Goal: Task Accomplishment & Management: Manage account settings

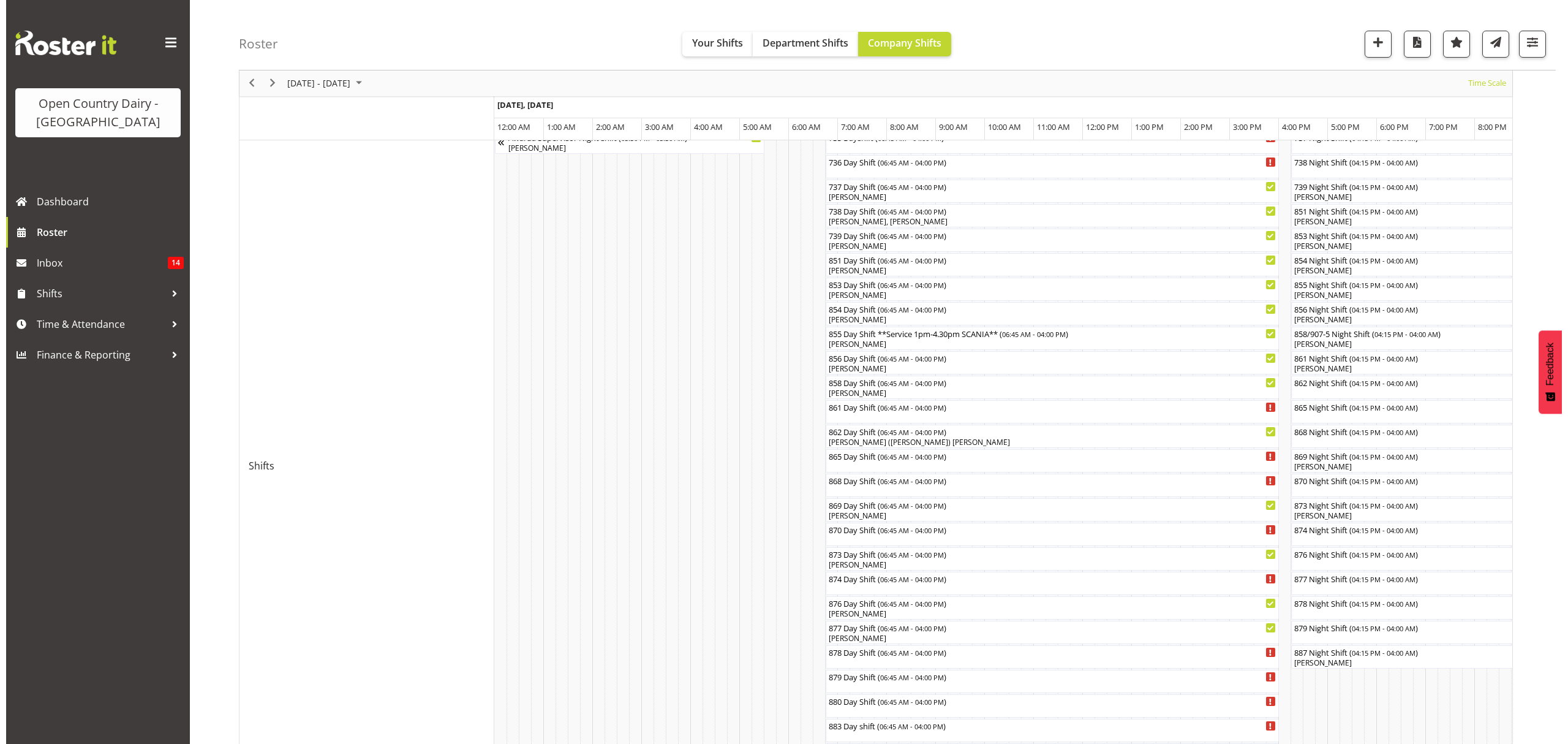
scroll to position [0, 3528]
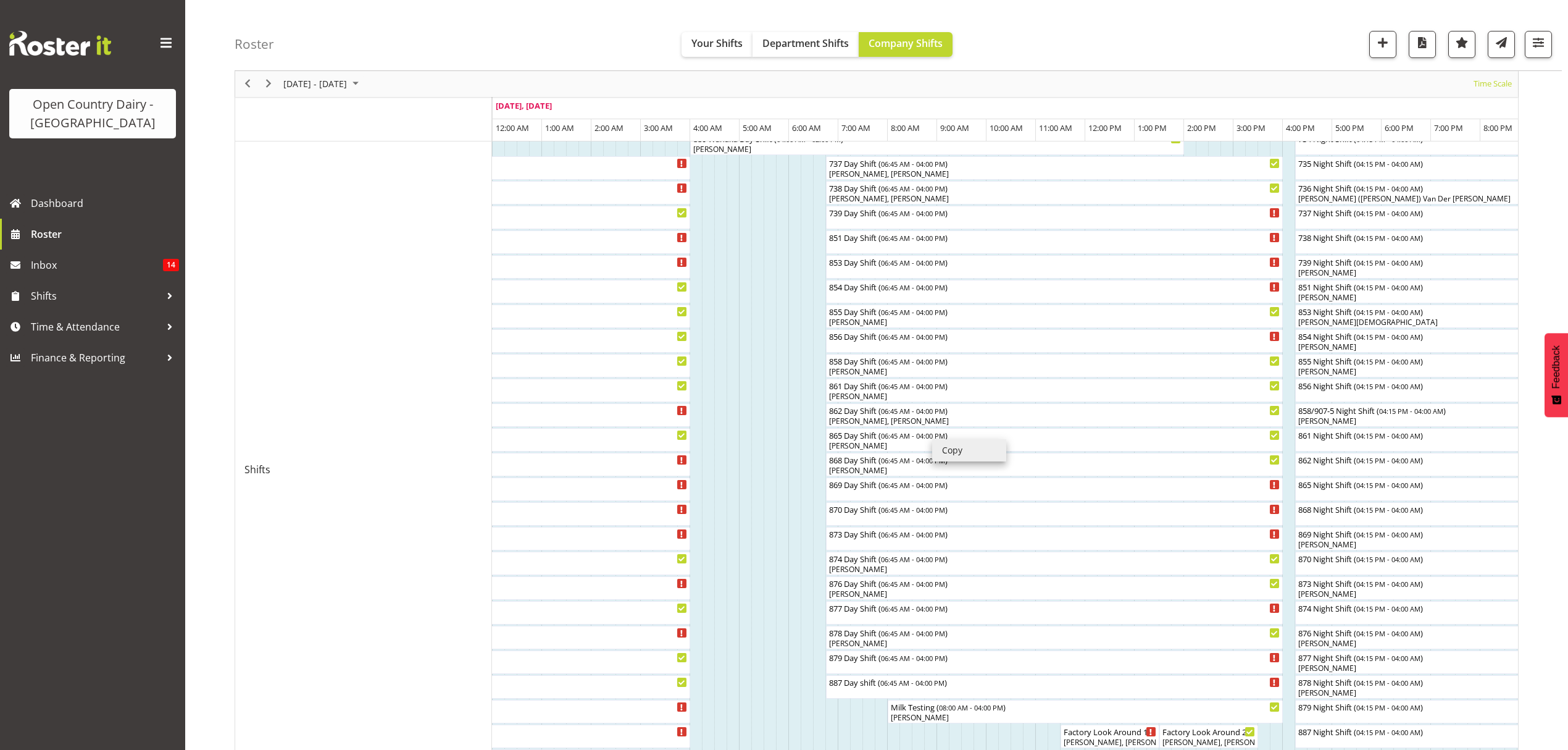
click at [932, 439] on li "Copy" at bounding box center [969, 450] width 74 height 22
click at [929, 438] on span "06:45 AM - 04:00 PM" at bounding box center [912, 435] width 64 height 10
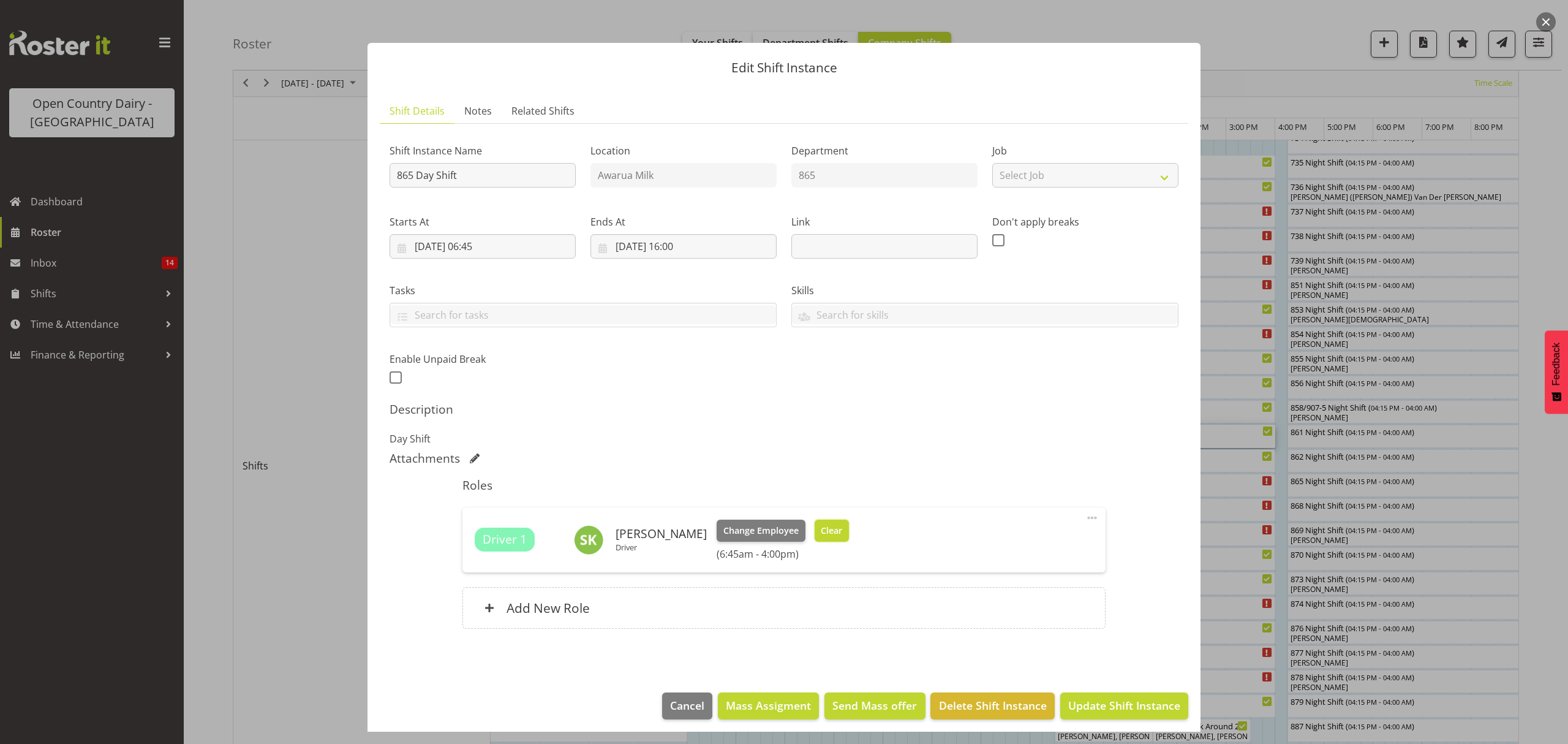
click at [834, 532] on span "Clear" at bounding box center [832, 530] width 21 height 13
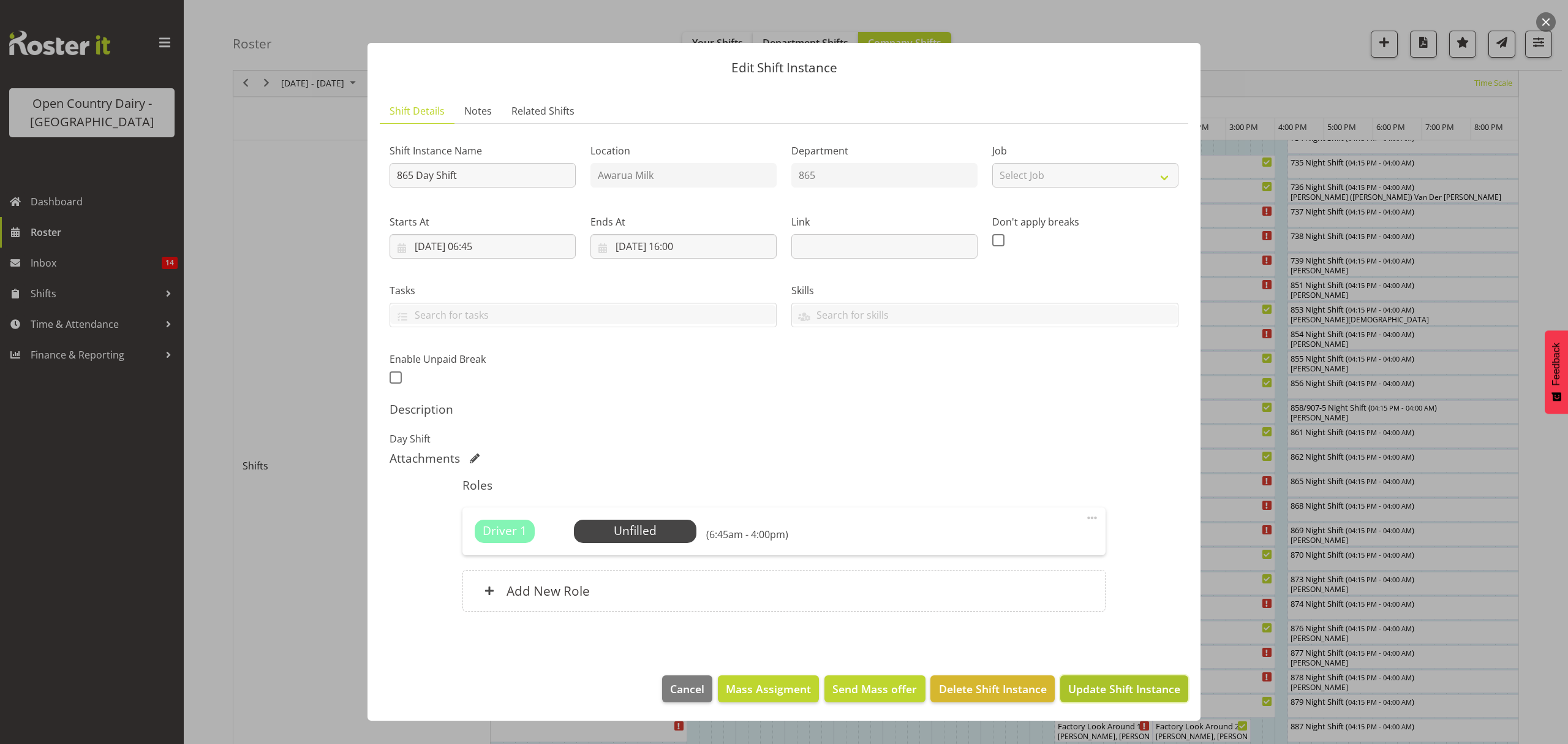
click at [1138, 694] on span "Update Shift Instance" at bounding box center [1124, 688] width 112 height 16
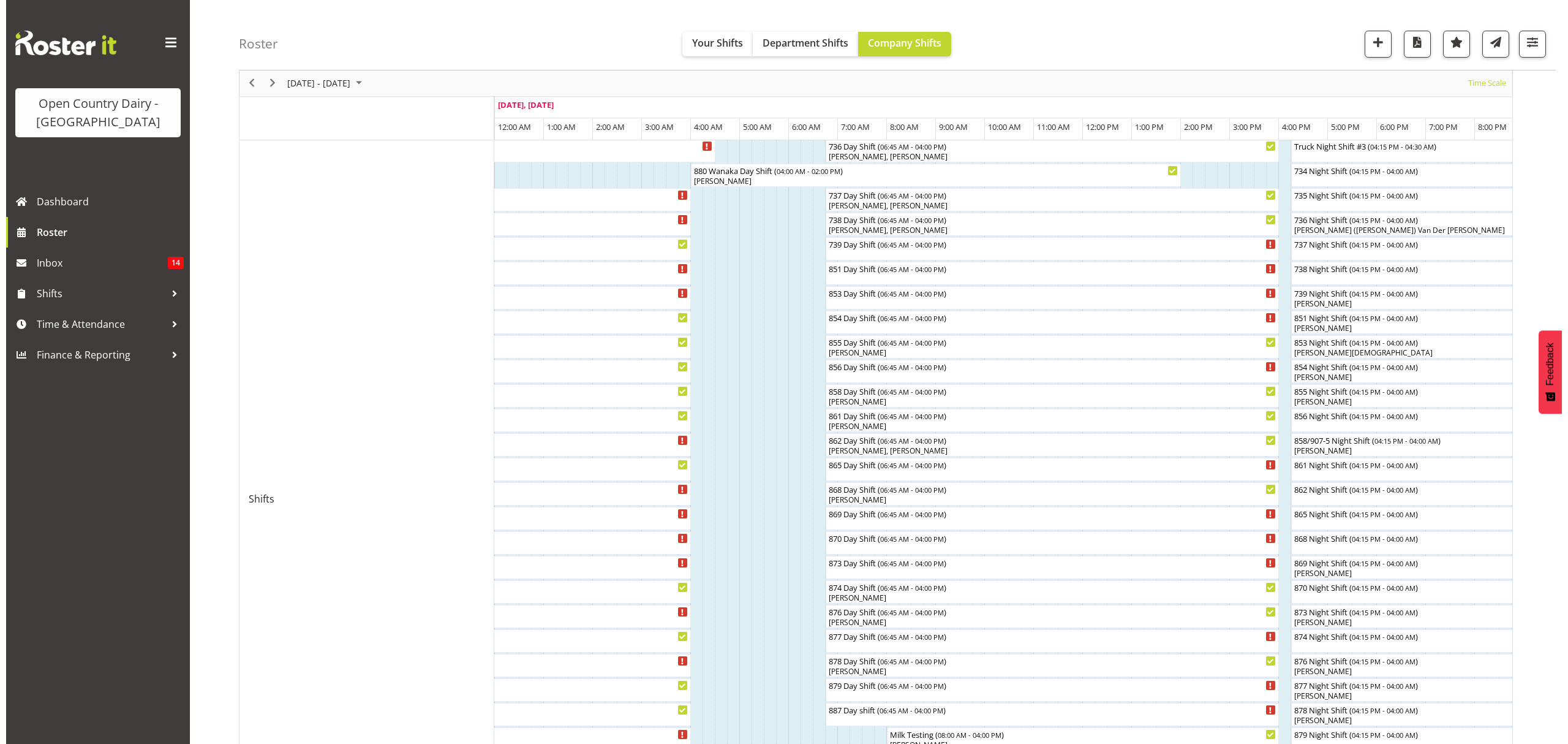
scroll to position [163, 0]
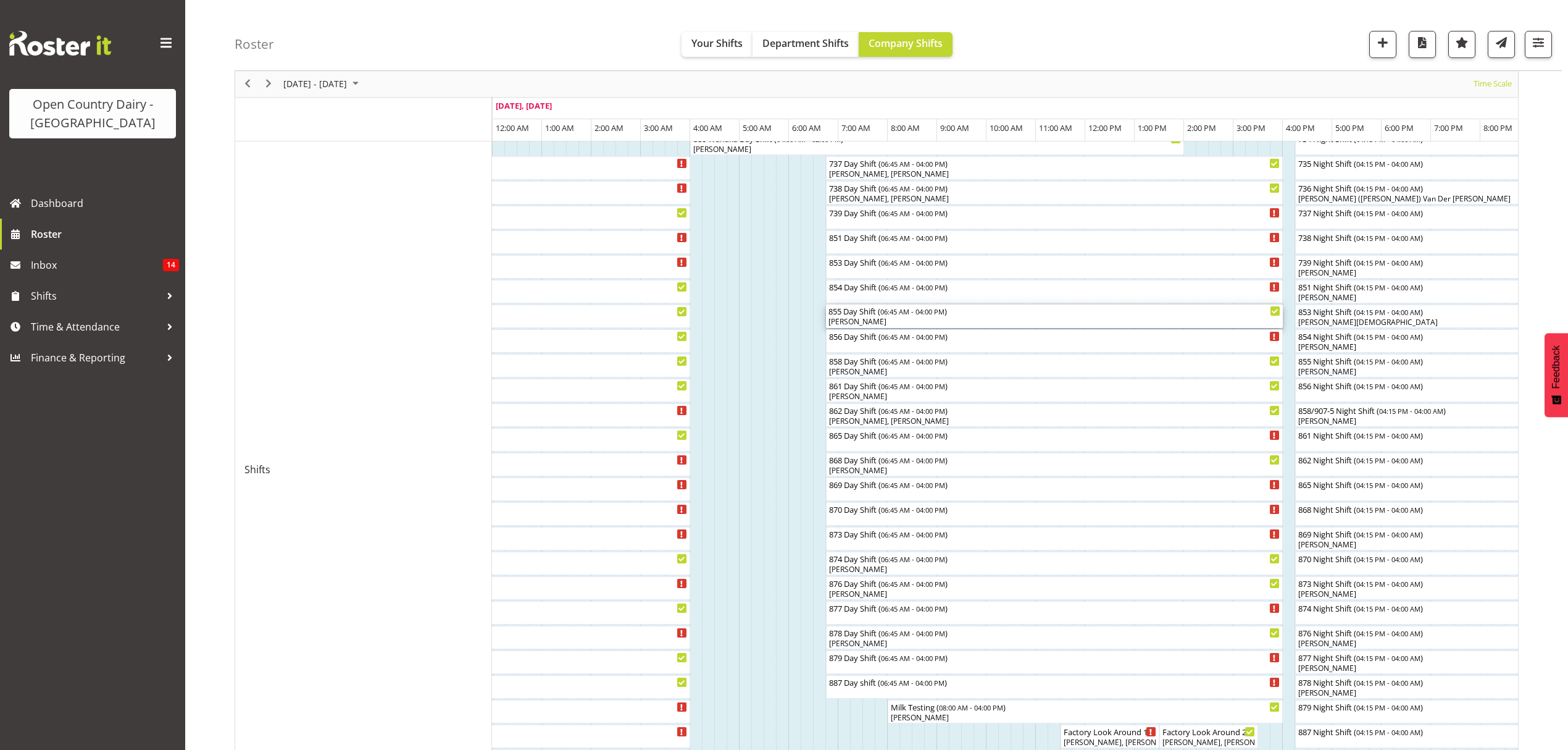
click at [913, 322] on div "[PERSON_NAME]" at bounding box center [1054, 322] width 452 height 11
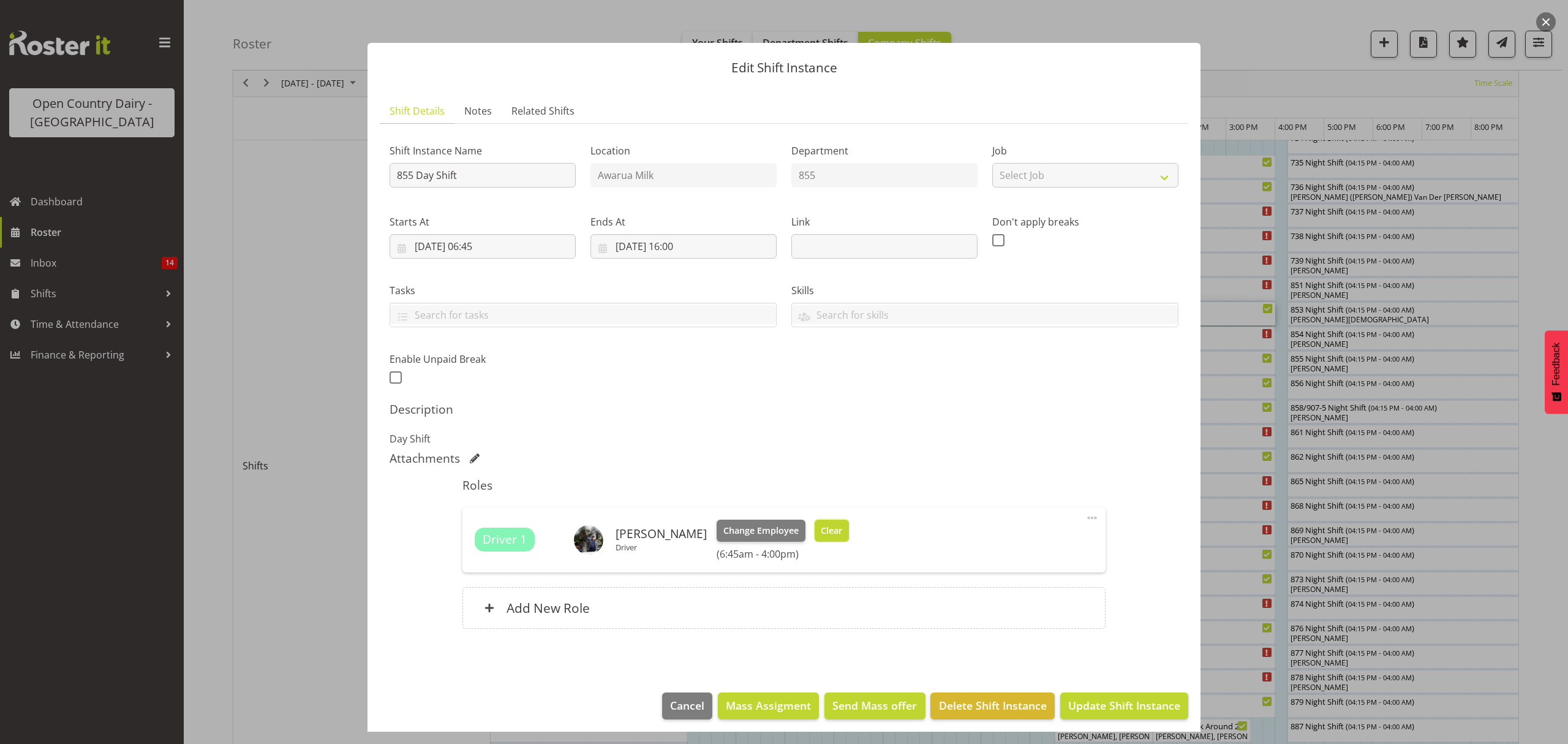
click at [834, 527] on span "Clear" at bounding box center [832, 530] width 21 height 13
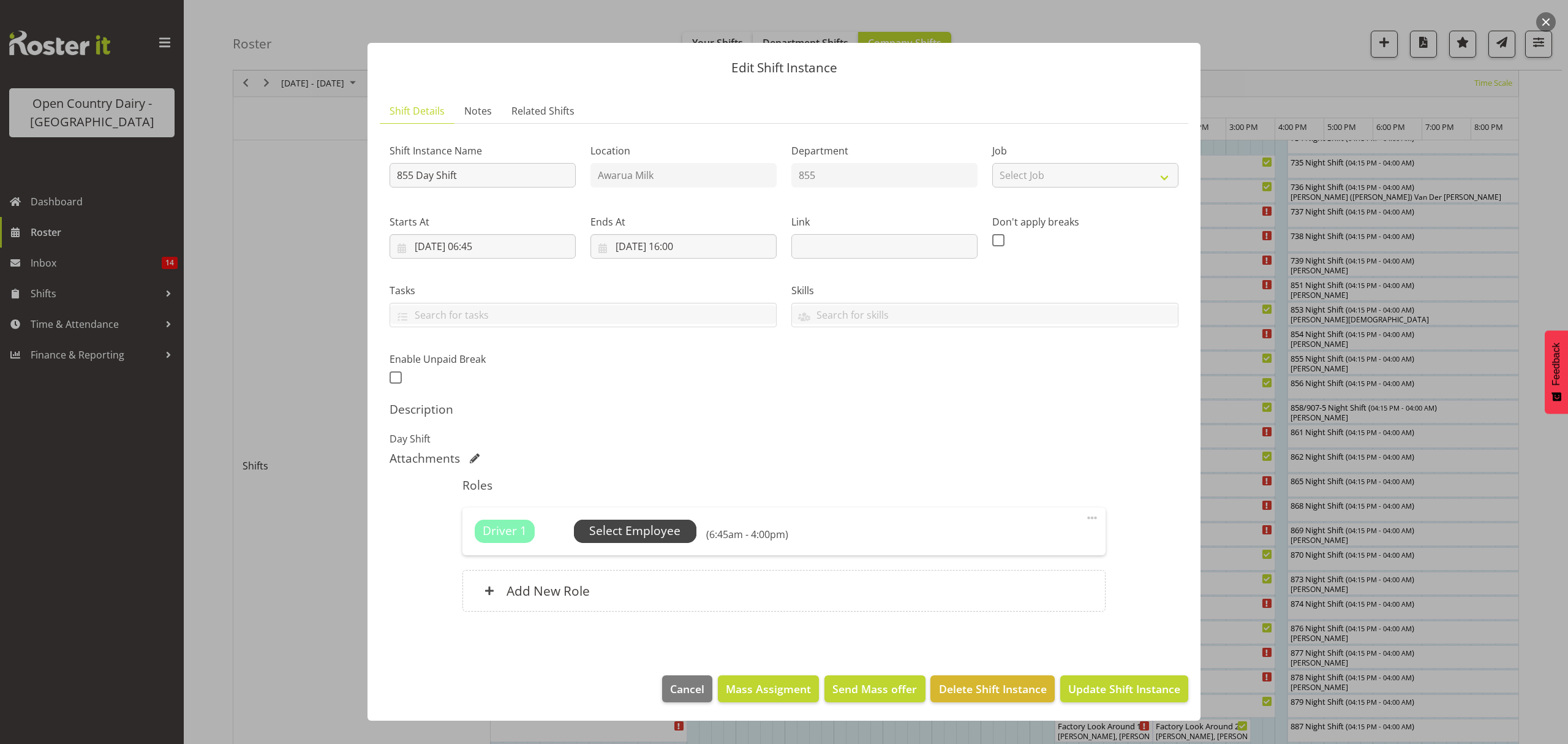
click at [638, 527] on span "Select Employee" at bounding box center [635, 531] width 91 height 18
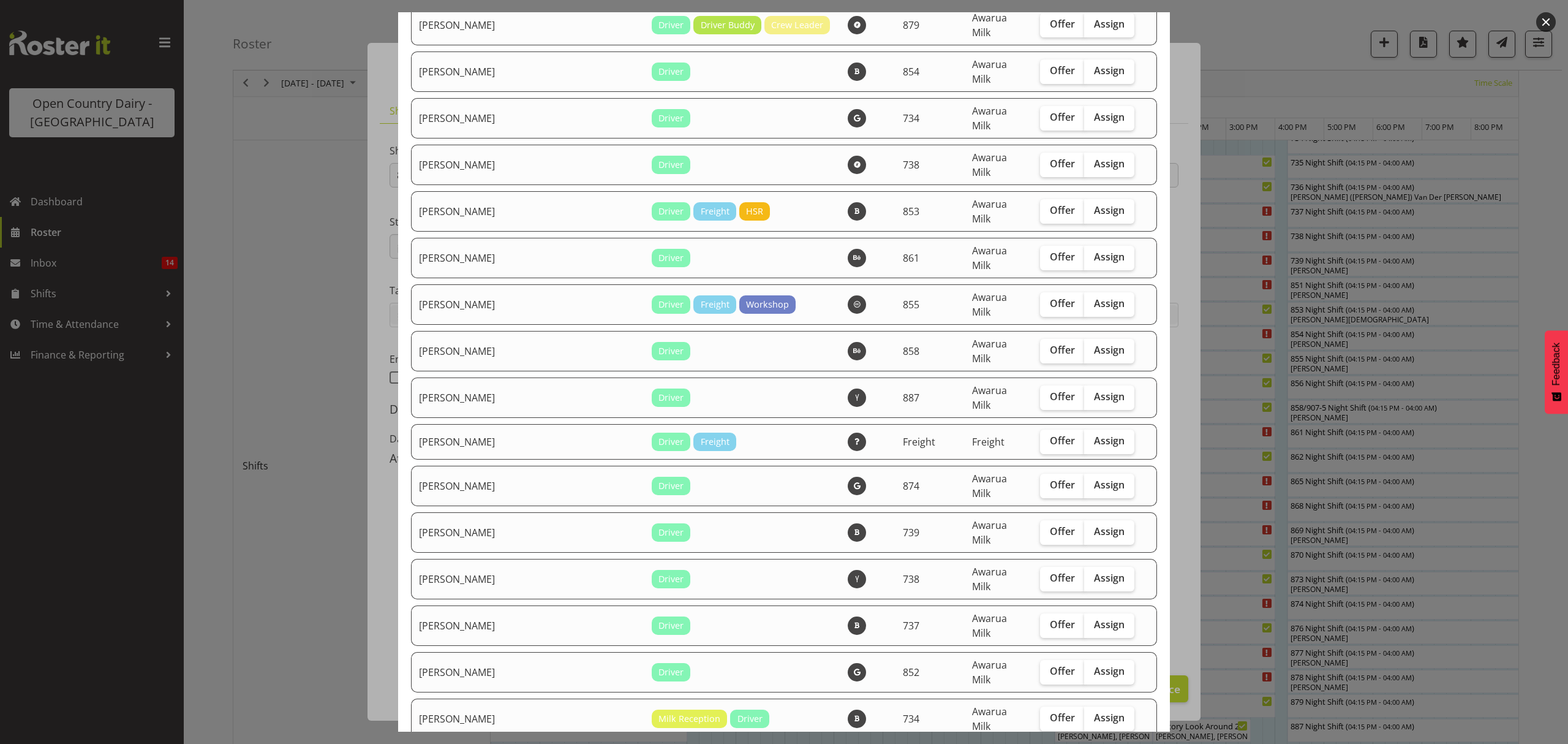
scroll to position [1879, 0]
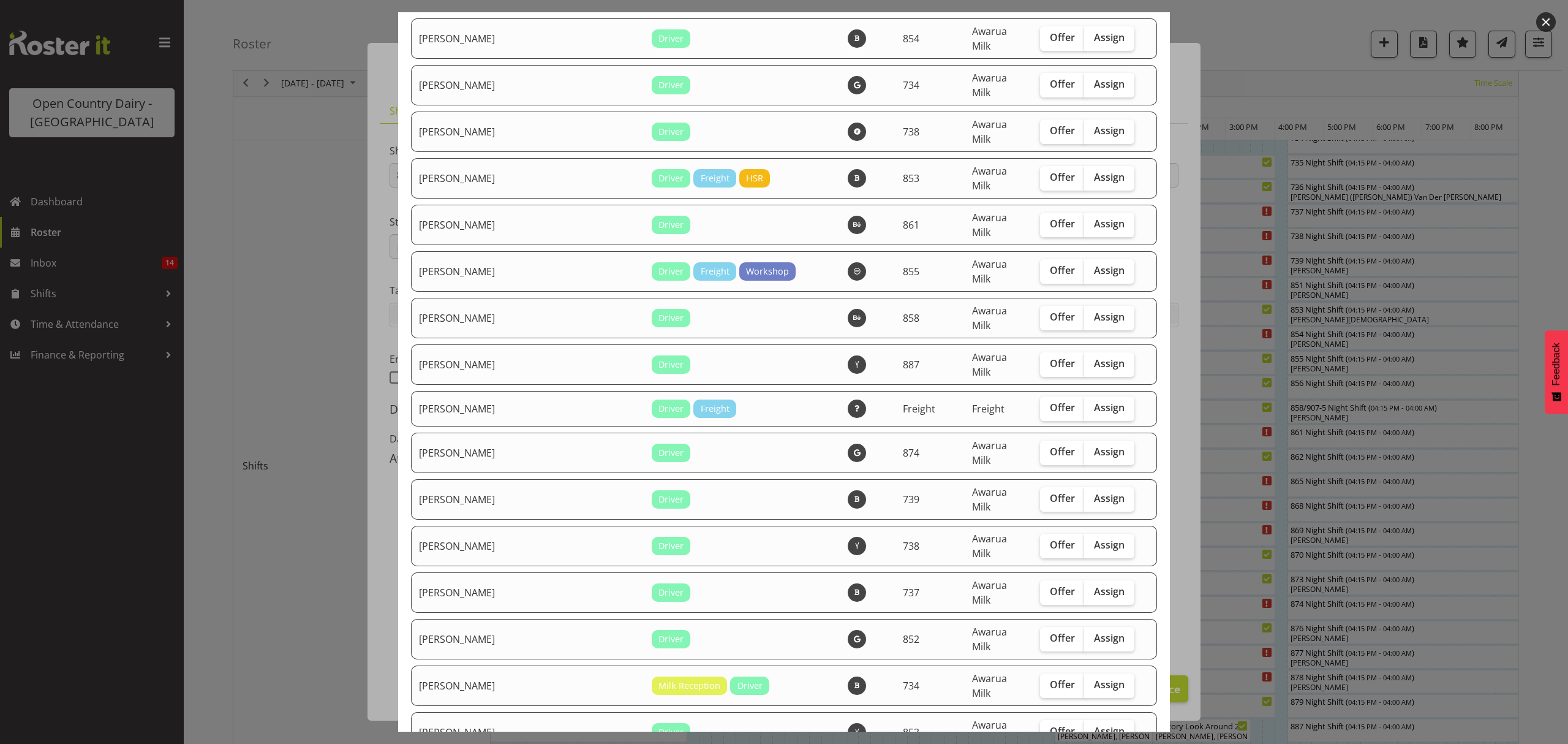
checkbox input "true"
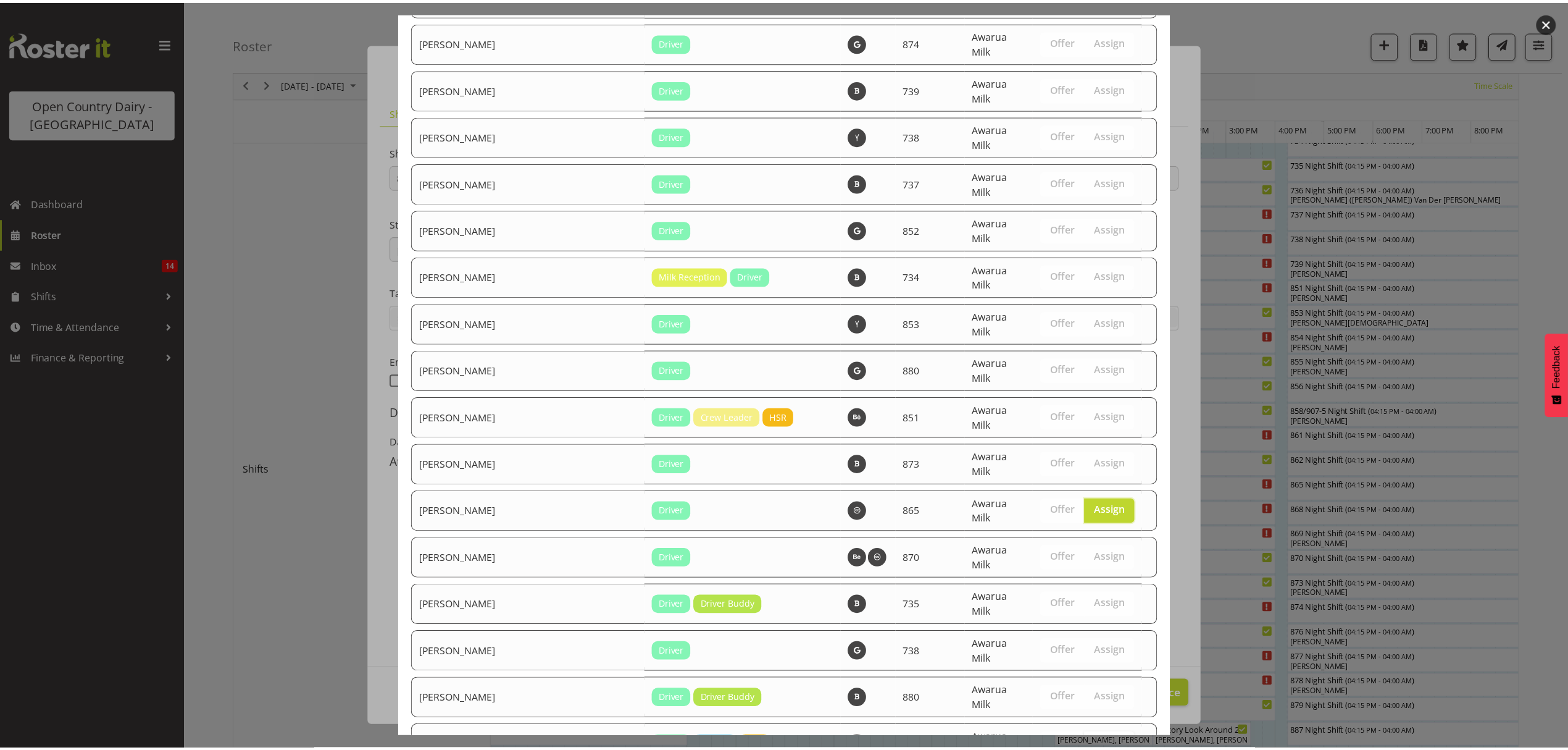
scroll to position [2327, 0]
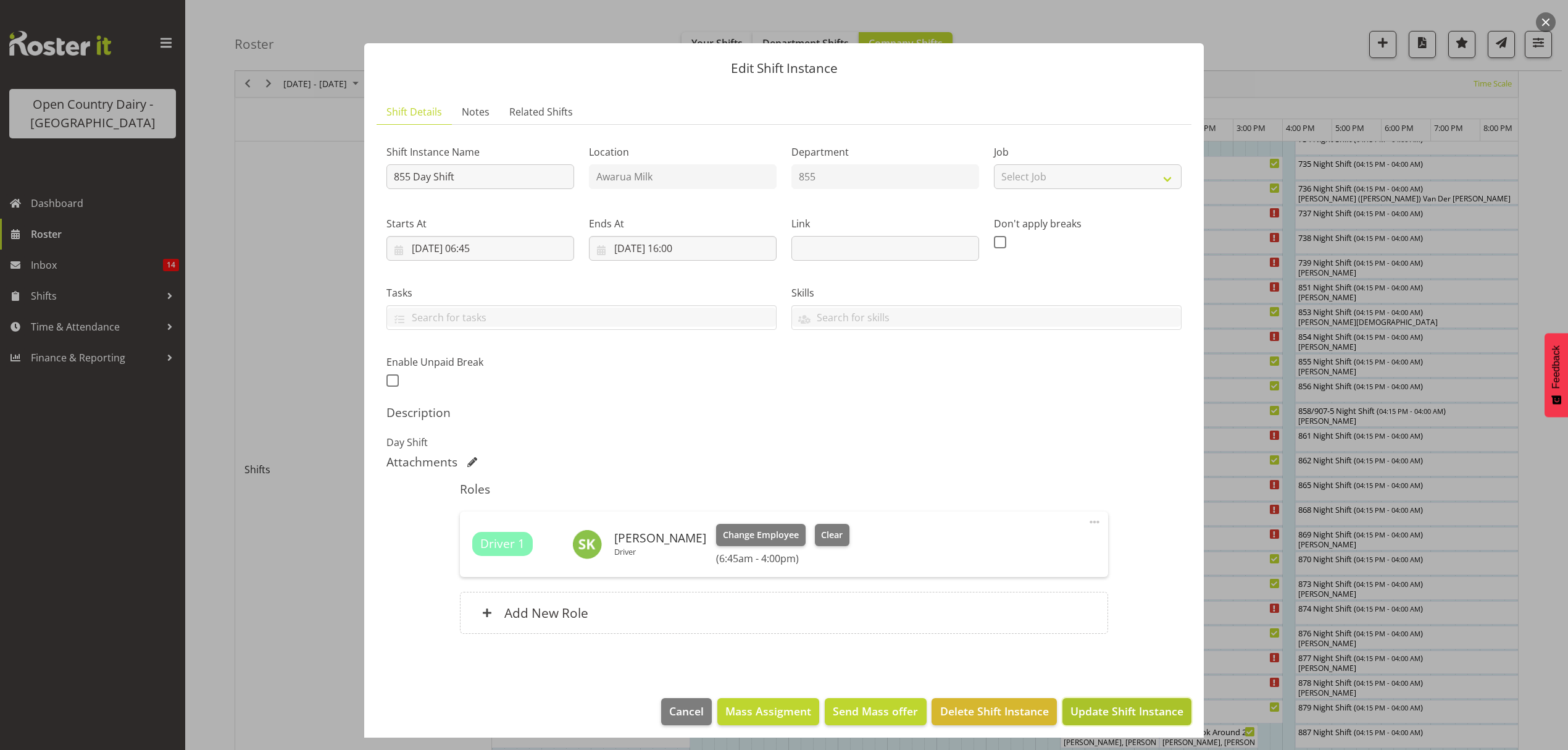
click at [1085, 709] on span "Update Shift Instance" at bounding box center [1127, 711] width 113 height 16
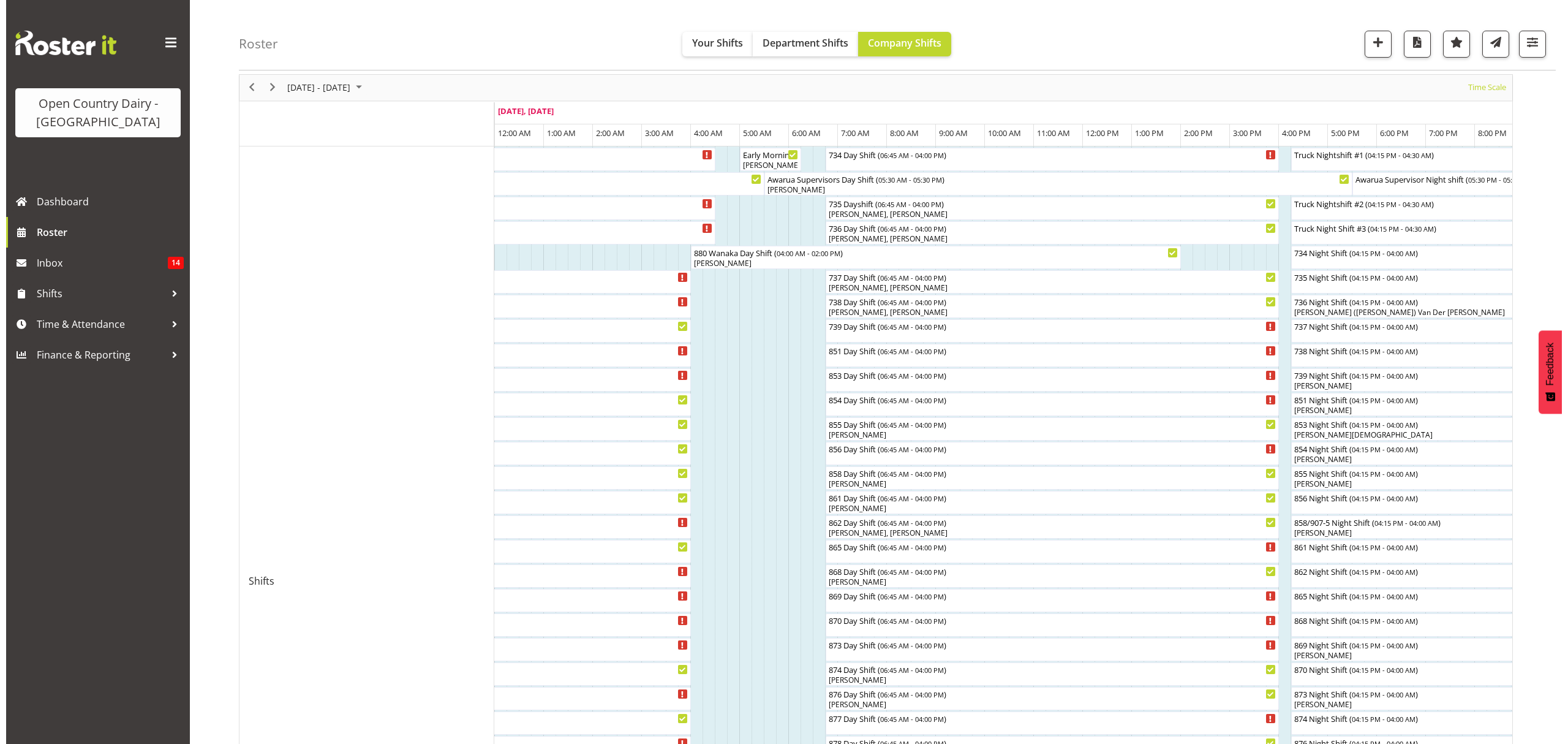
scroll to position [82, 0]
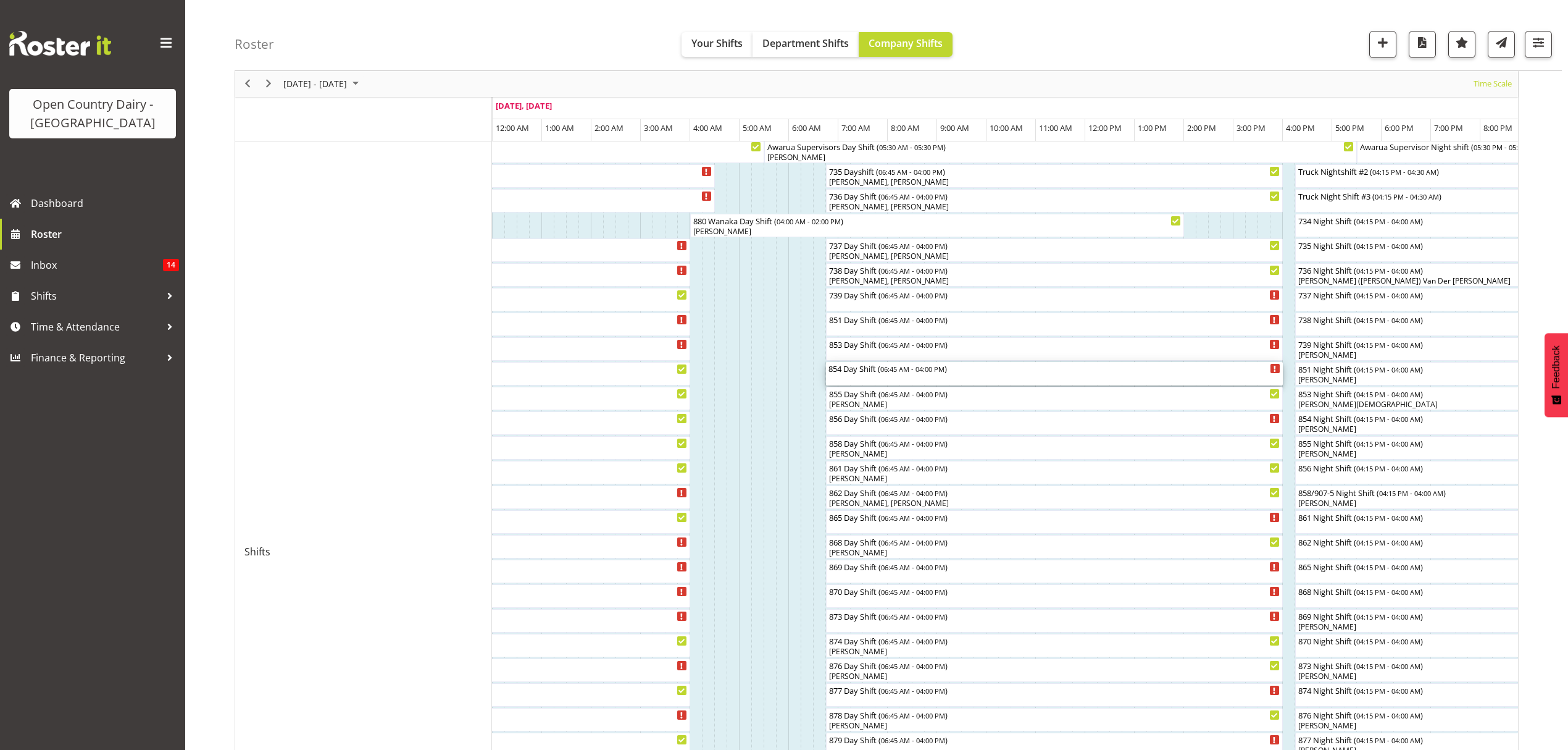
click at [902, 373] on div "854 Day Shift ( 06:45 AM - 04:00 PM )" at bounding box center [1054, 368] width 452 height 13
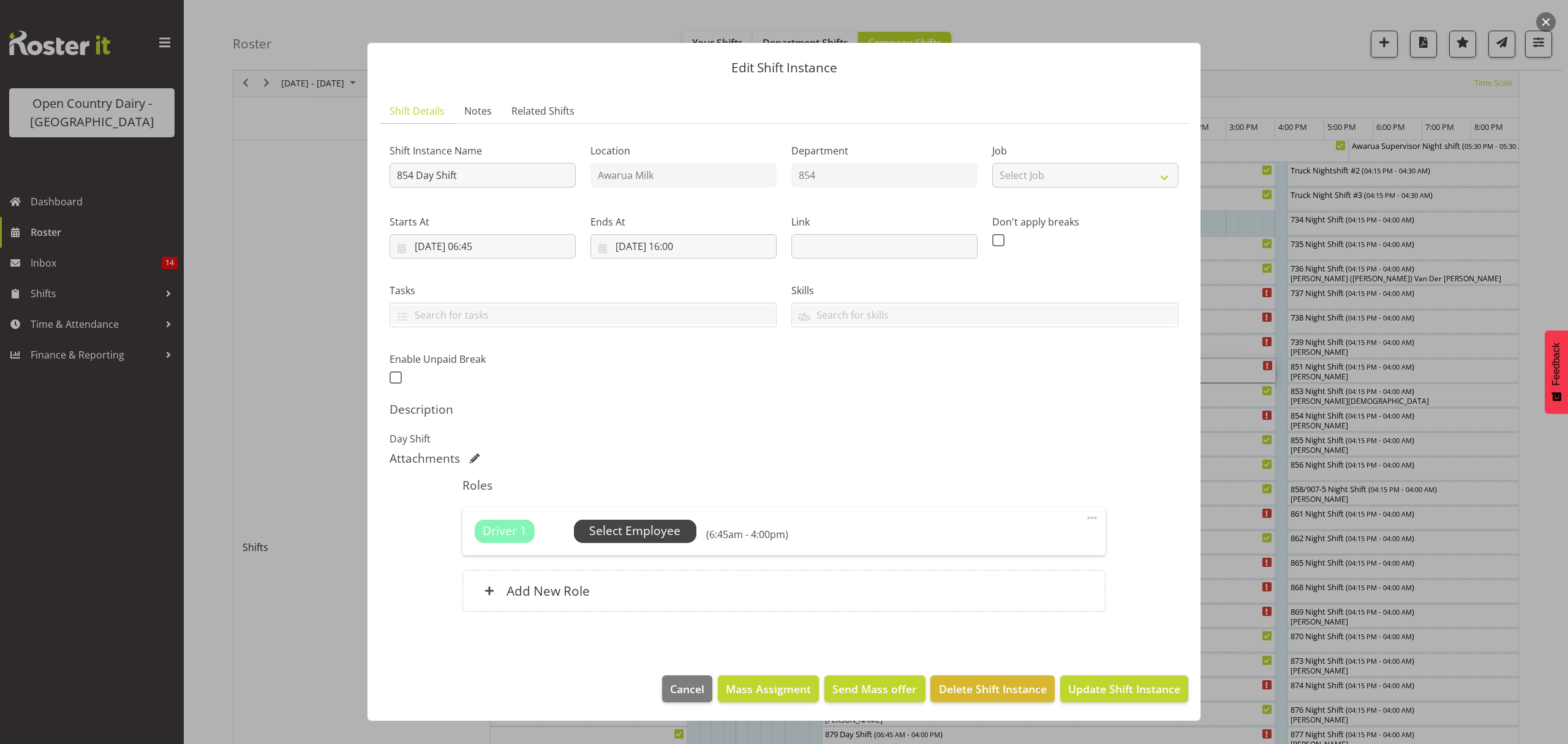
click at [665, 532] on span "Select Employee" at bounding box center [635, 531] width 91 height 18
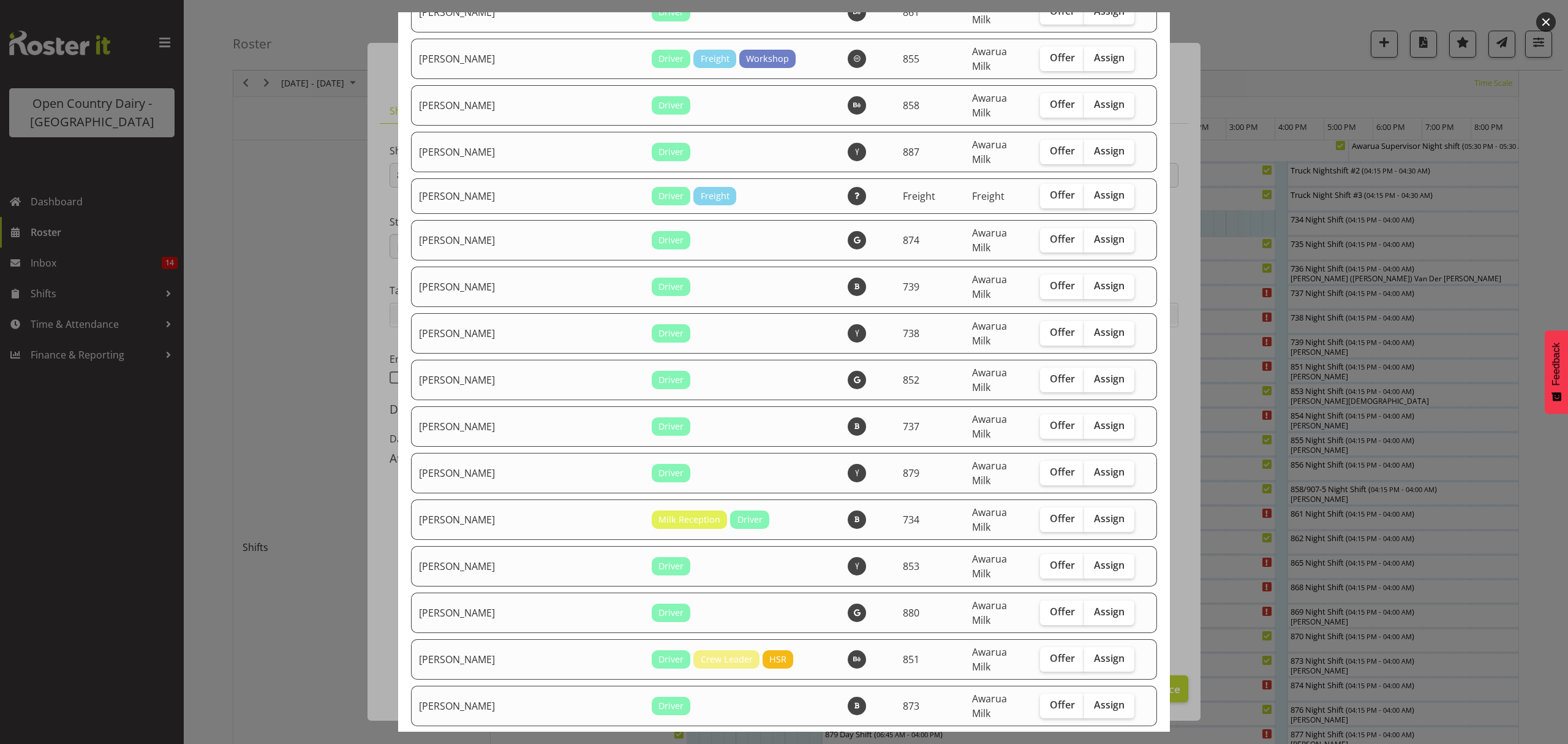
scroll to position [2105, 0]
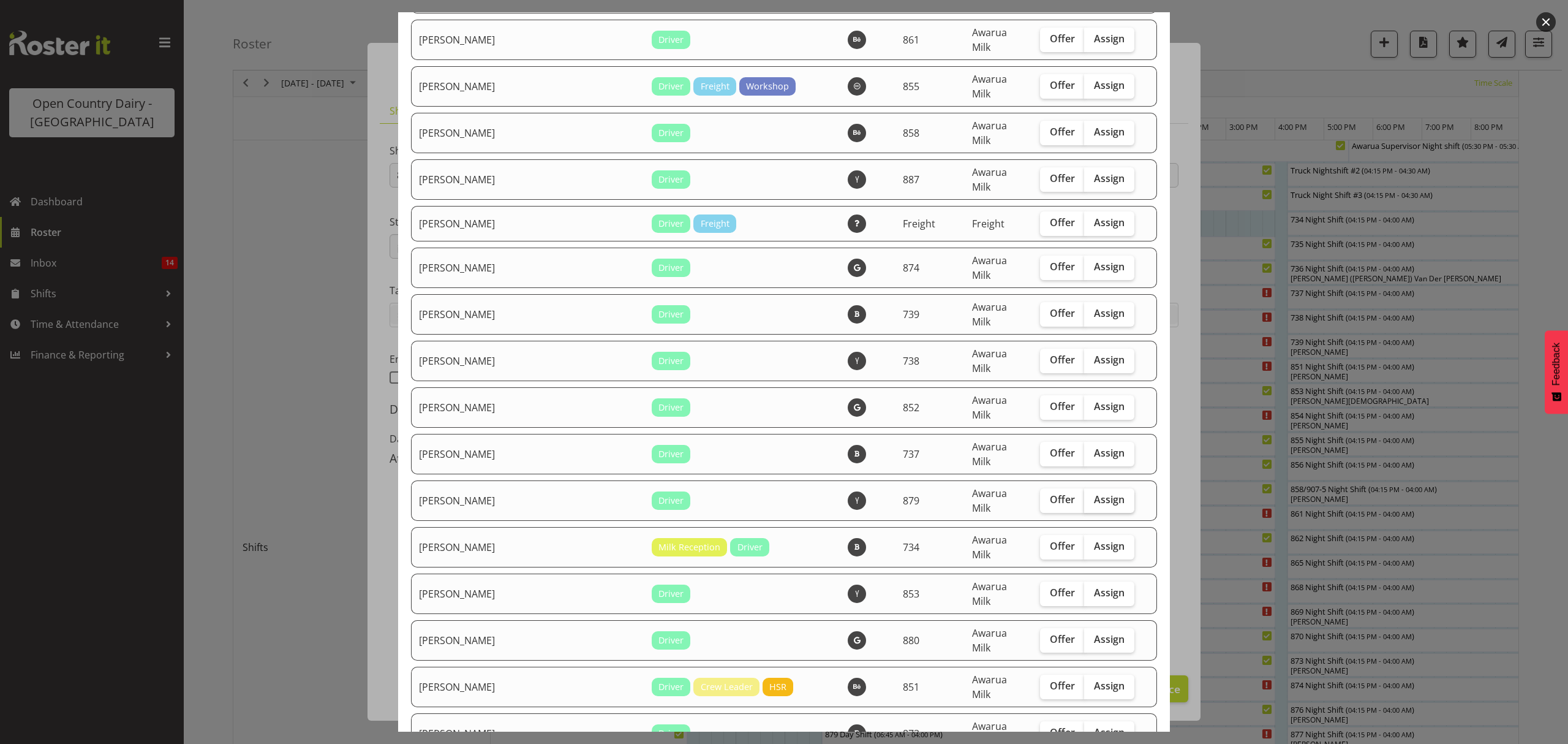
click at [1094, 493] on span "Assign" at bounding box center [1109, 500] width 31 height 13
click at [1084, 496] on input "Assign" at bounding box center [1088, 500] width 8 height 8
checkbox input "true"
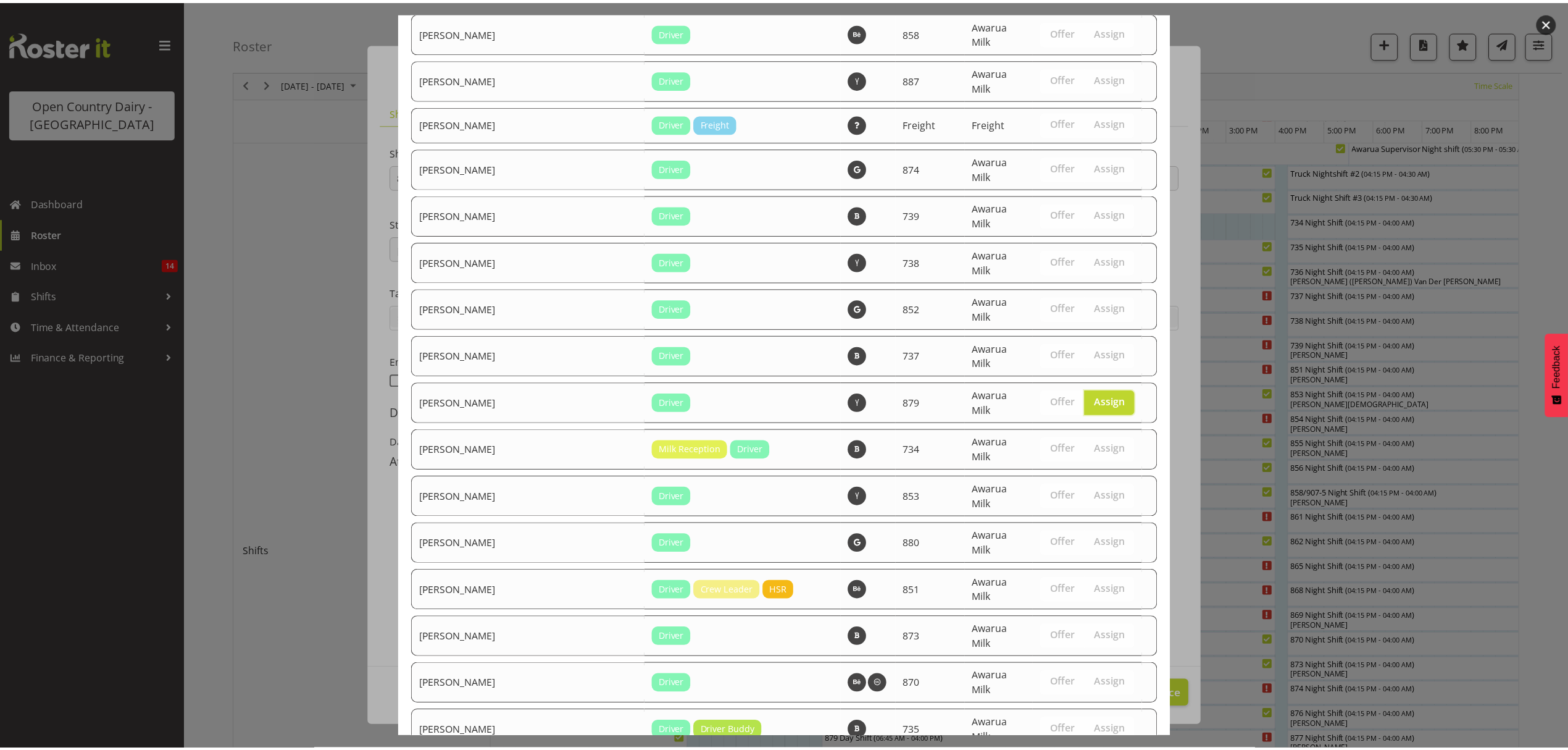
scroll to position [2370, 0]
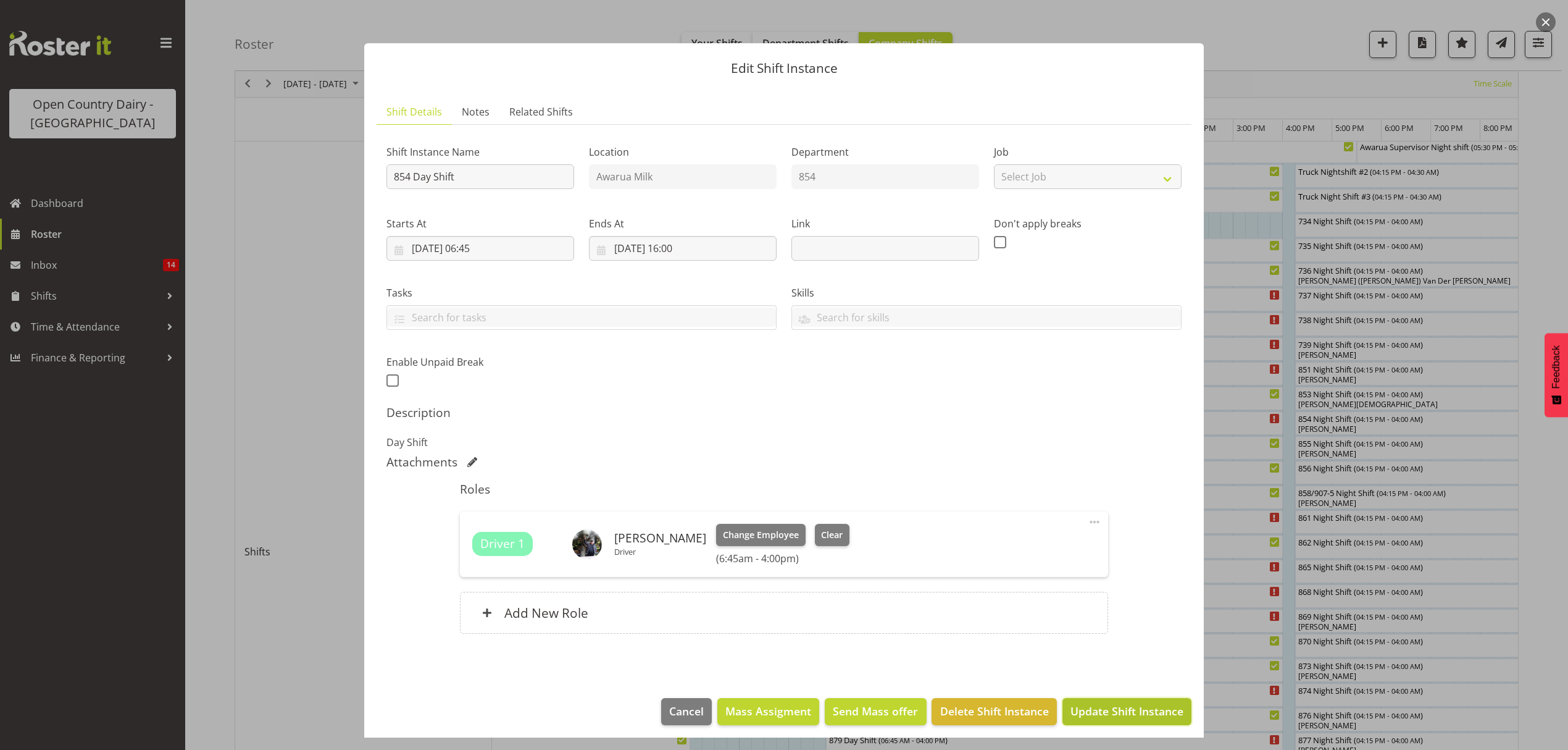
click at [1085, 722] on button "Update Shift Instance" at bounding box center [1127, 711] width 129 height 27
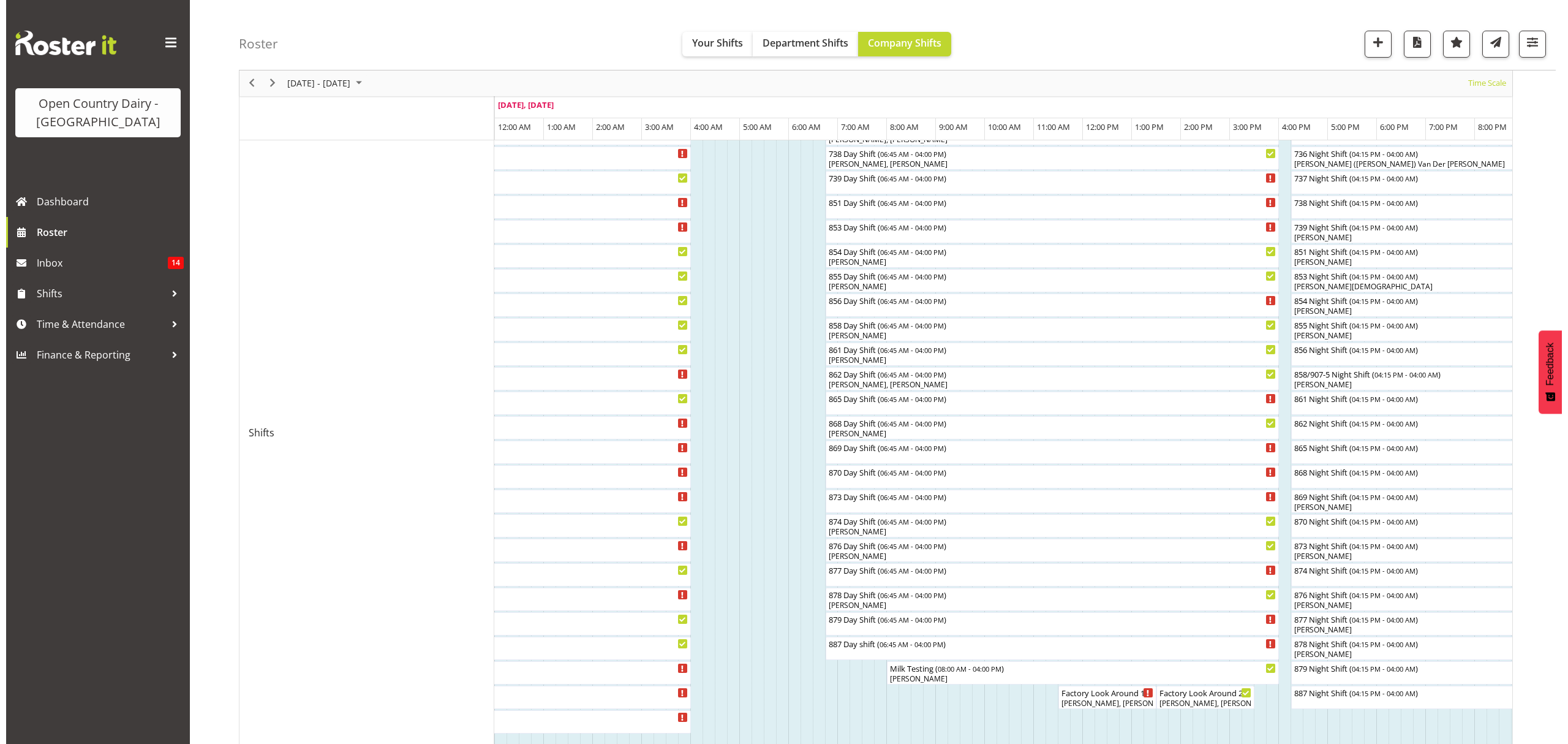
scroll to position [163, 0]
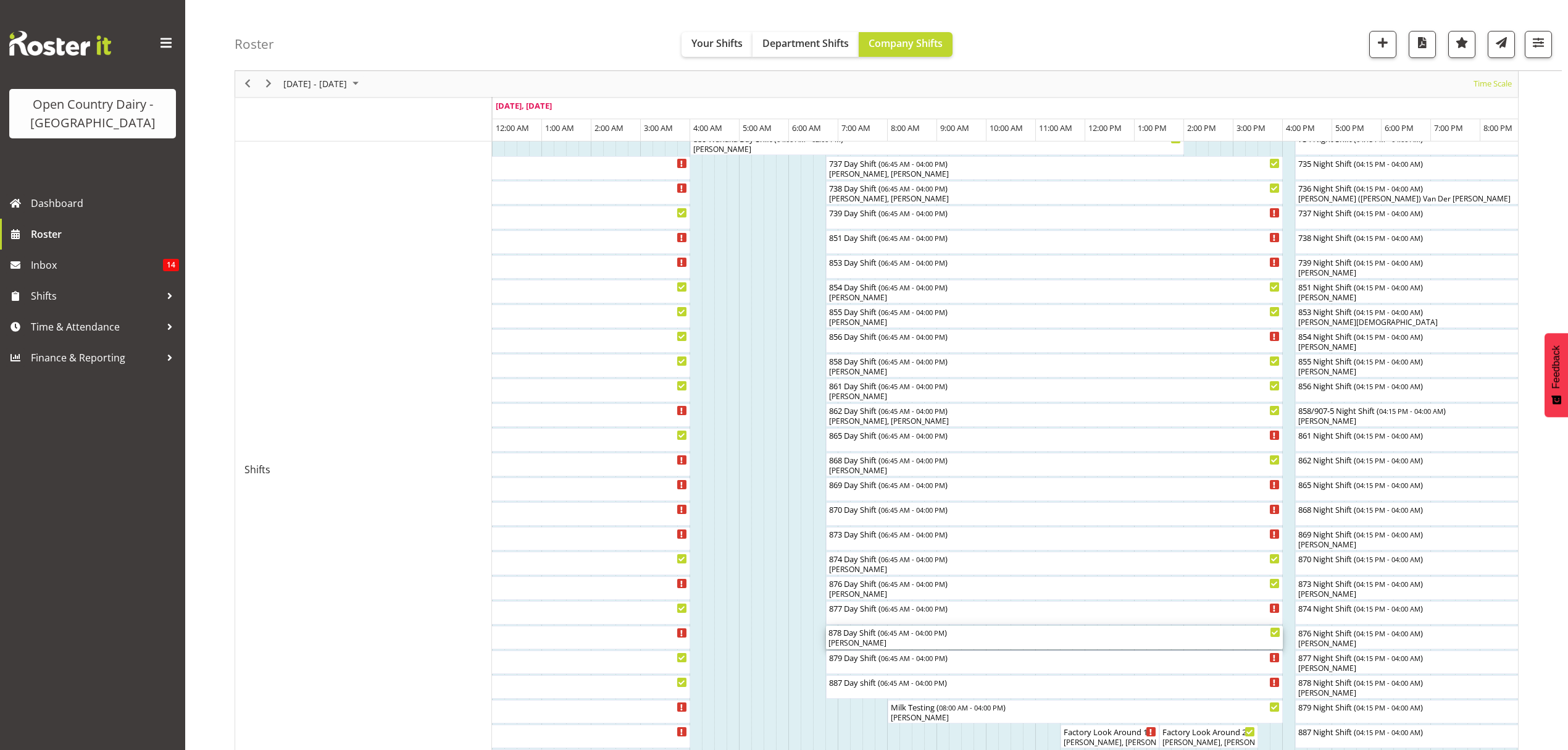
click at [892, 638] on div "878 Day Shift ( 06:45 AM - 04:00 PM ) [PERSON_NAME]" at bounding box center [1054, 637] width 452 height 23
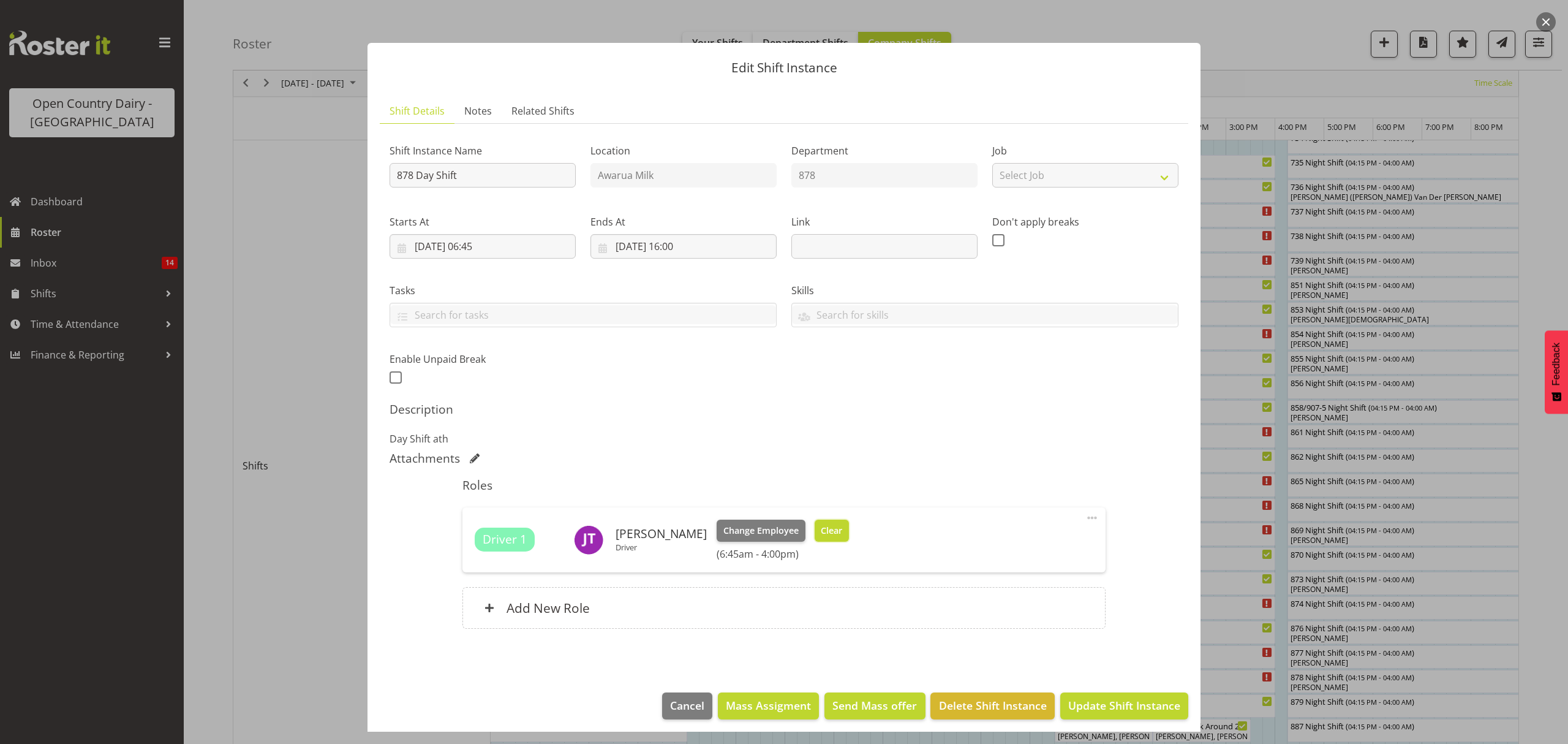
click at [841, 536] on span "Clear" at bounding box center [832, 530] width 21 height 13
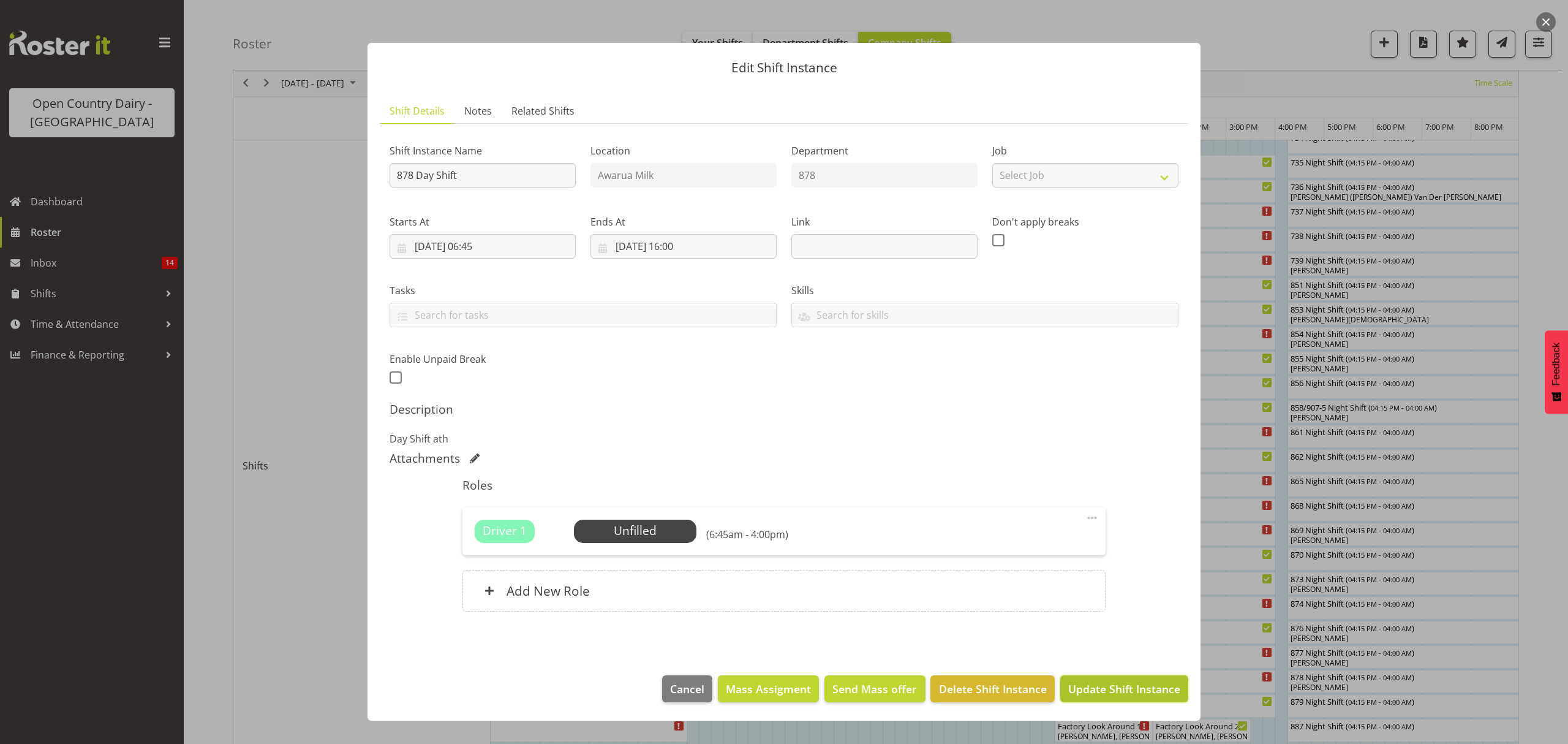
click at [1071, 684] on span "Update Shift Instance" at bounding box center [1124, 688] width 112 height 16
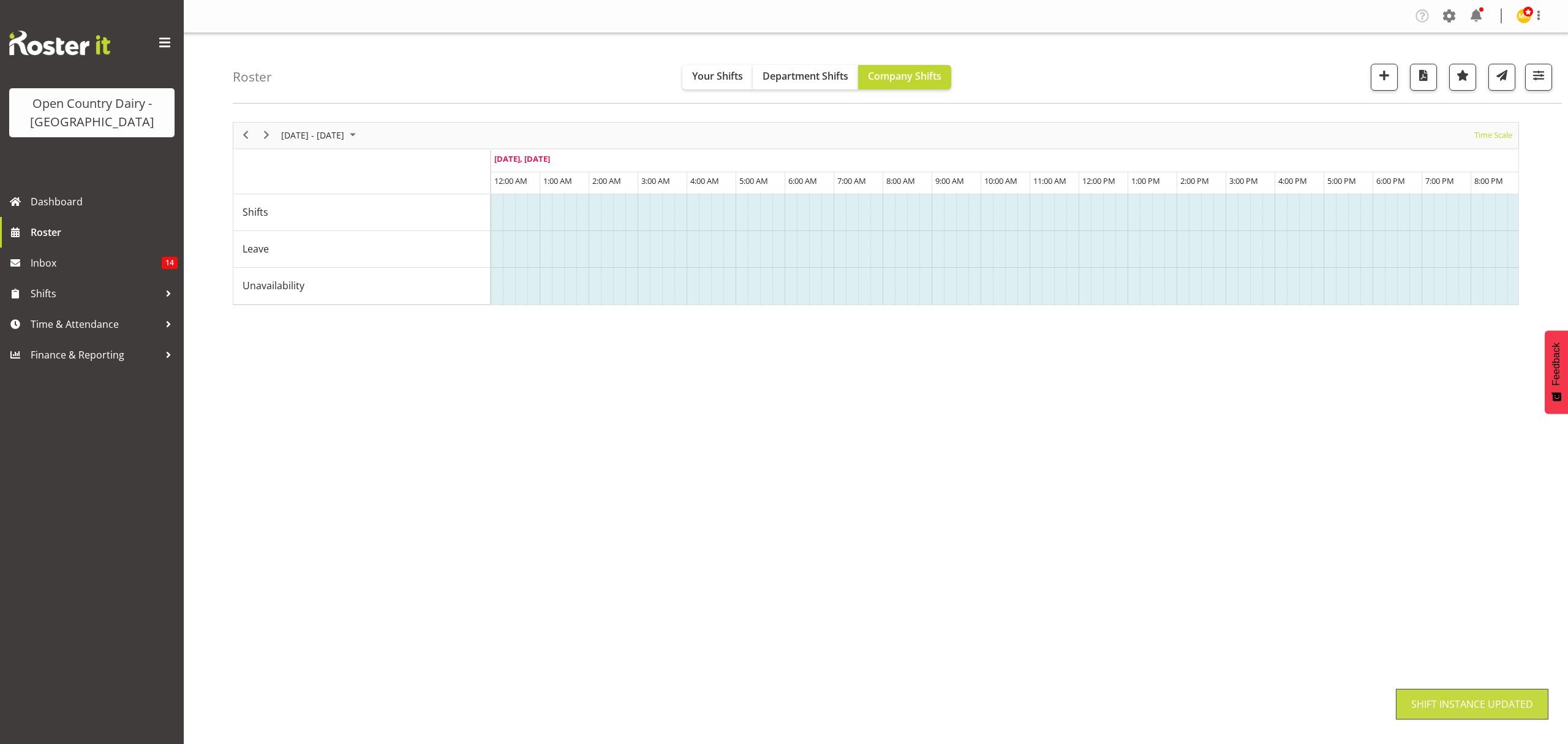
scroll to position [0, 0]
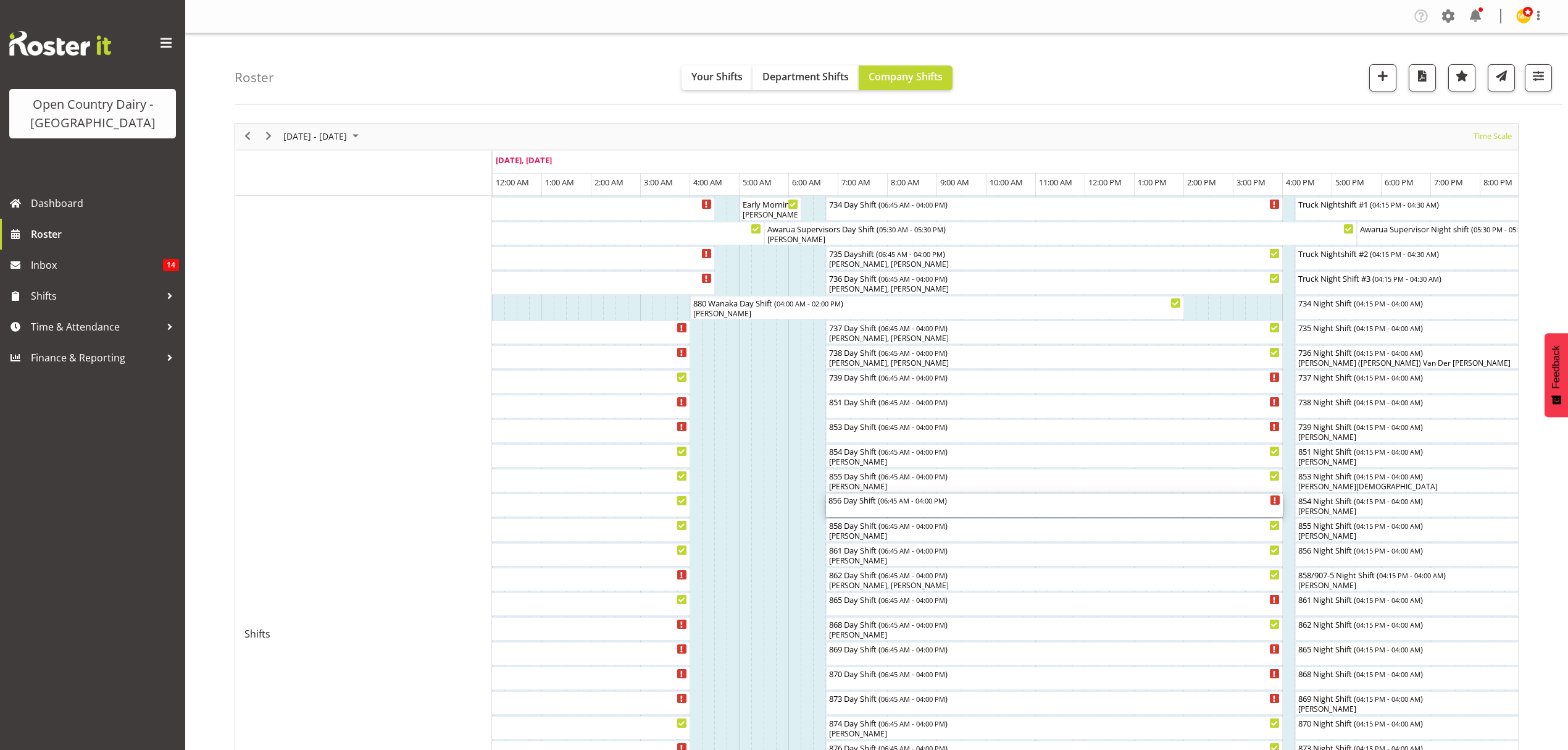
click at [878, 509] on div "856 Day Shift ( 06:45 AM - 04:00 PM )" at bounding box center [1054, 505] width 452 height 23
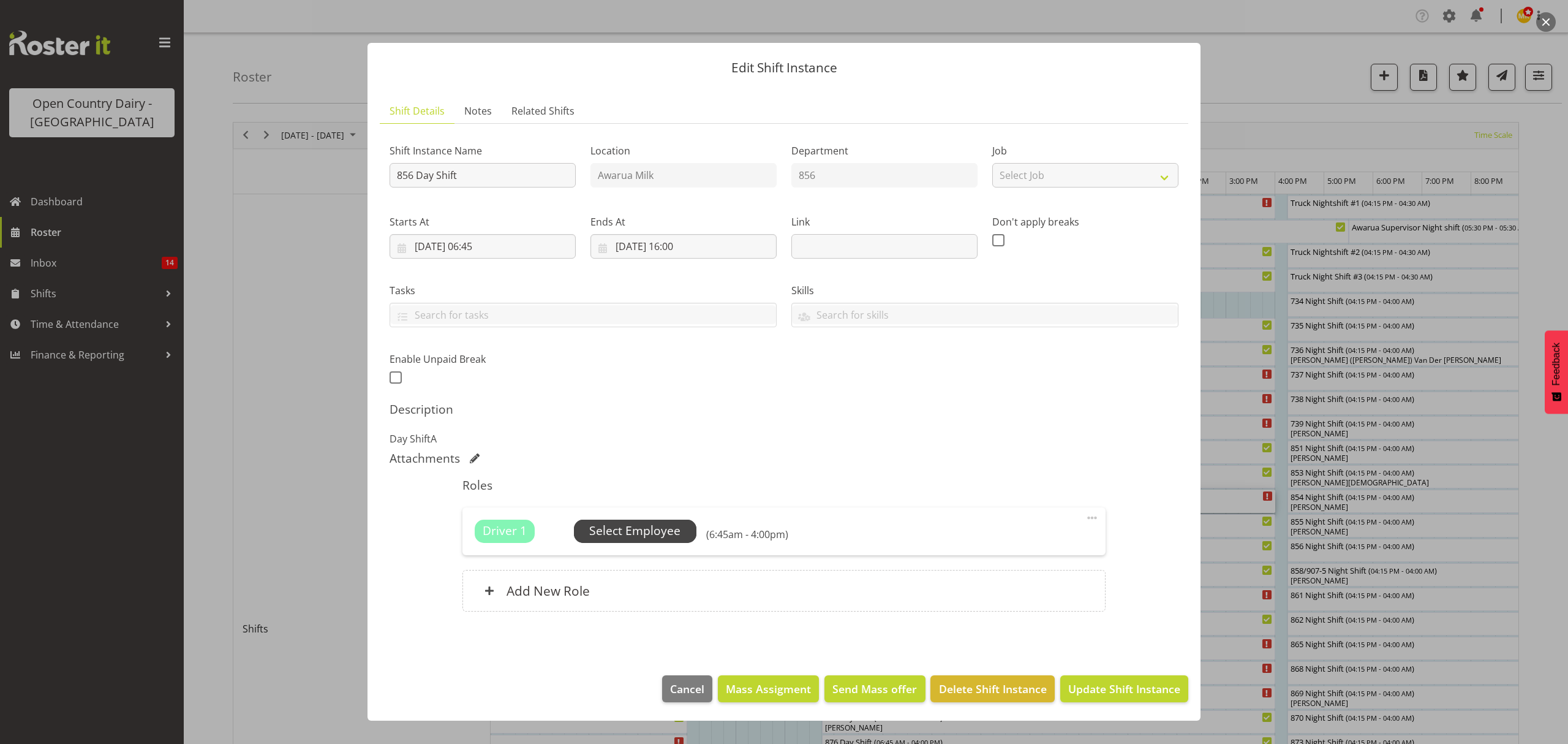
click at [662, 537] on span "Select Employee" at bounding box center [635, 531] width 91 height 18
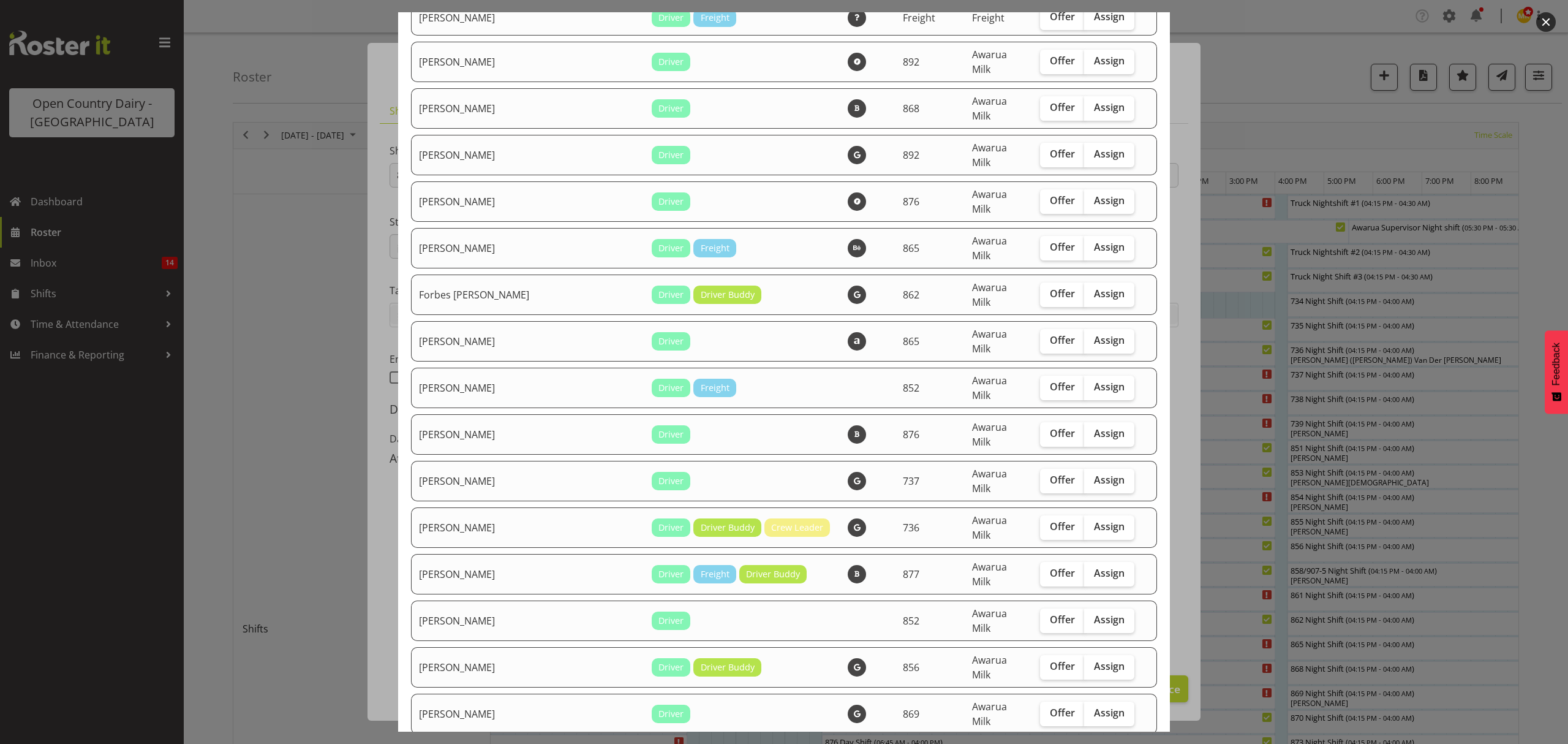
scroll to position [1143, 0]
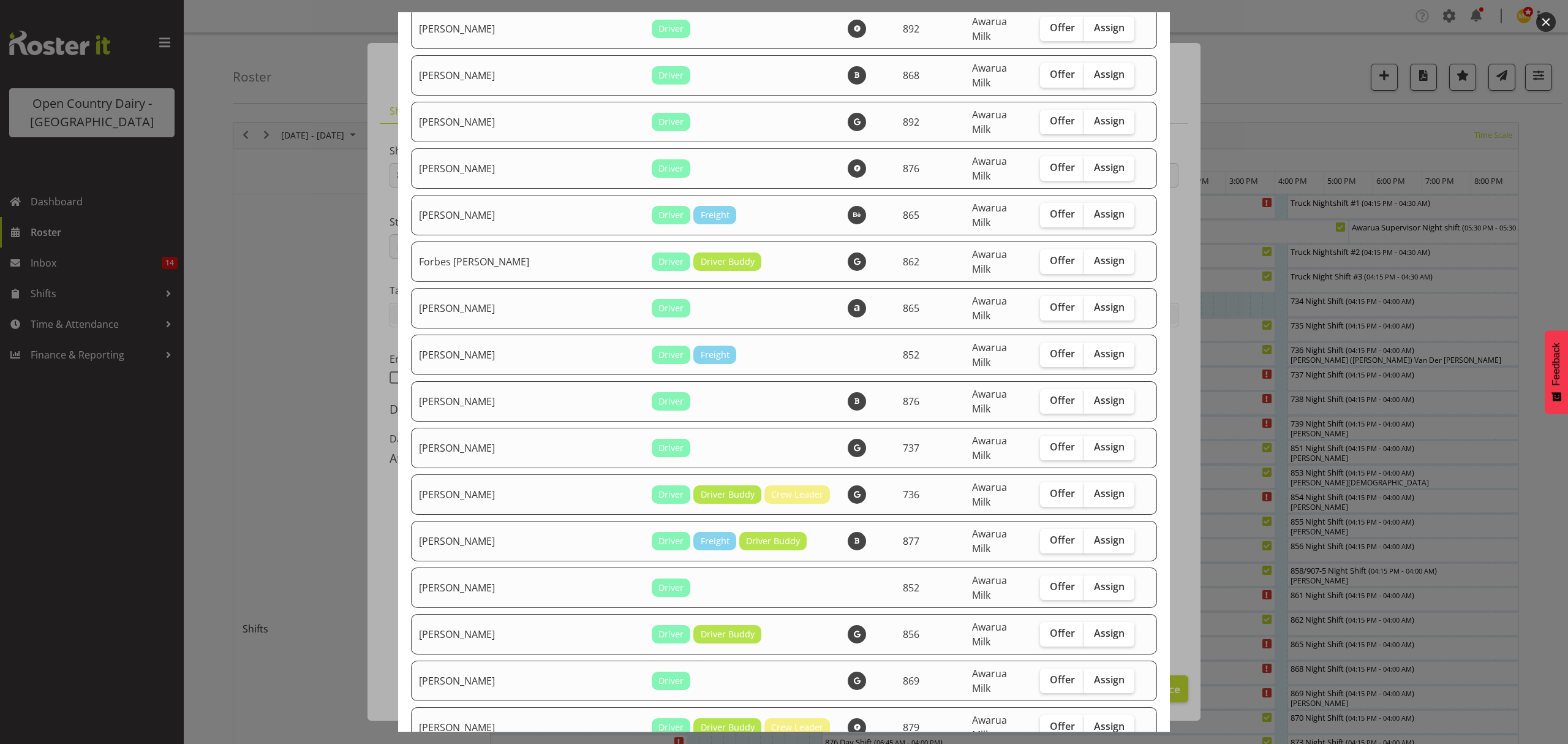
checkbox input "true"
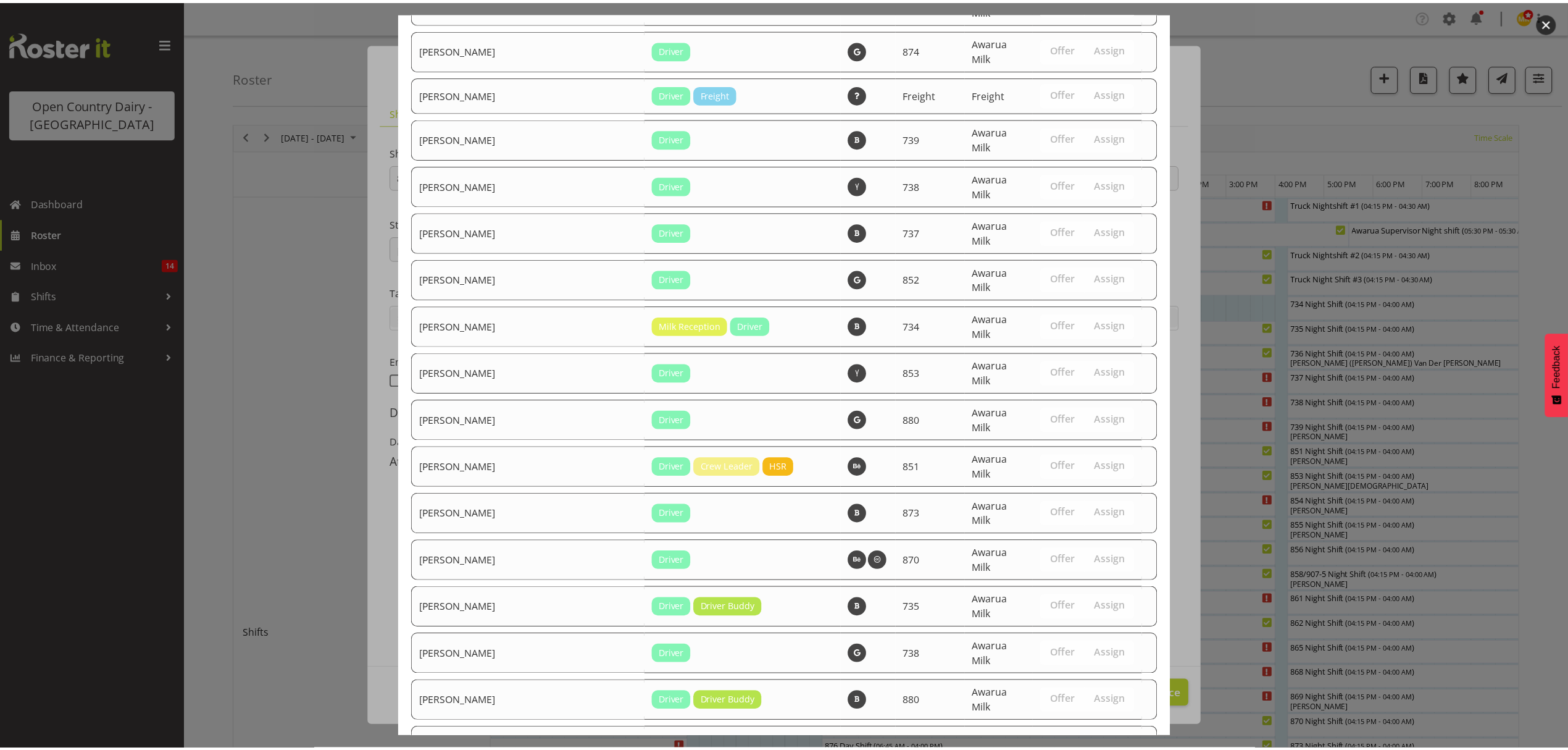
scroll to position [2327, 0]
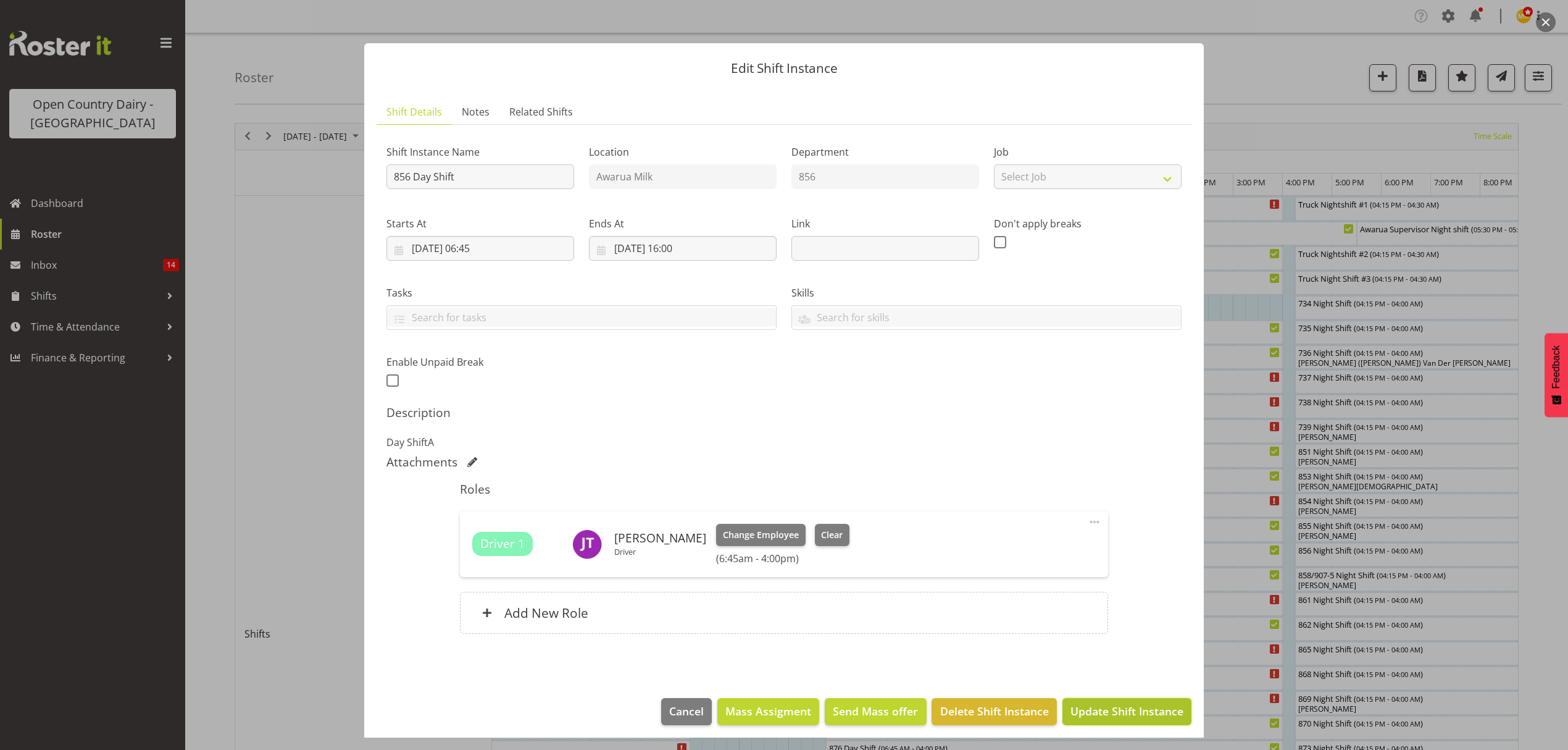
click at [1084, 709] on span "Update Shift Instance" at bounding box center [1127, 711] width 113 height 16
